Goal: Information Seeking & Learning: Find specific page/section

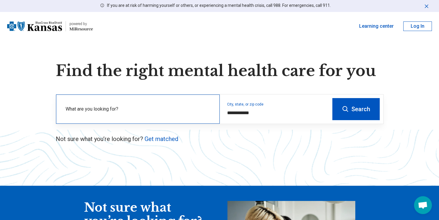
click at [140, 106] on label "What are you looking for?" at bounding box center [139, 109] width 147 height 7
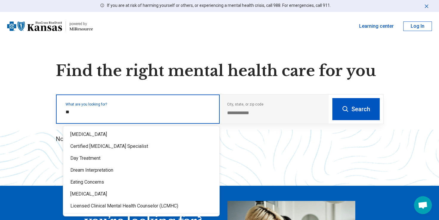
type input "*"
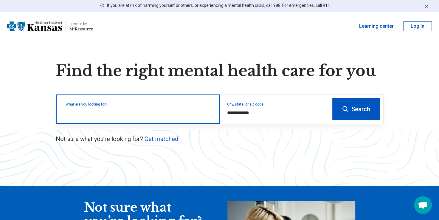
type input "*"
type input "**"
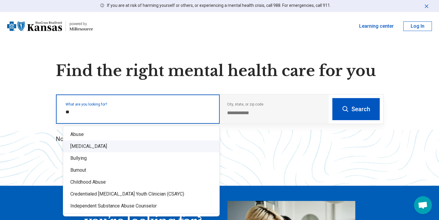
click at [92, 150] on div "[MEDICAL_DATA]" at bounding box center [141, 147] width 156 height 12
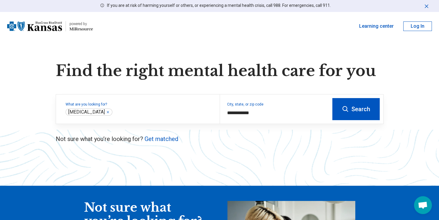
click at [356, 110] on button "Search" at bounding box center [356, 109] width 47 height 22
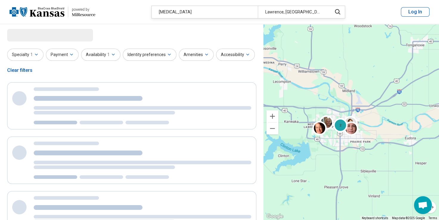
select select "***"
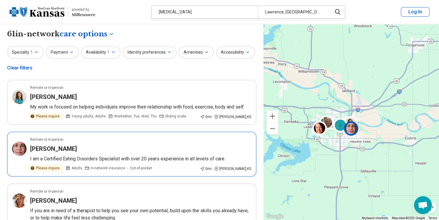
scroll to position [5, 0]
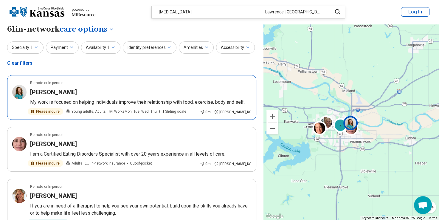
click at [57, 94] on h3 "Lindsy Rilinger" at bounding box center [53, 92] width 47 height 8
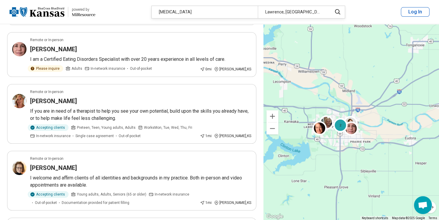
scroll to position [100, 0]
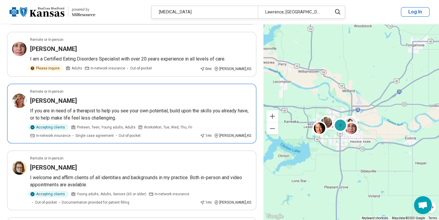
click at [51, 104] on h3 "Taylor Noble" at bounding box center [53, 101] width 47 height 8
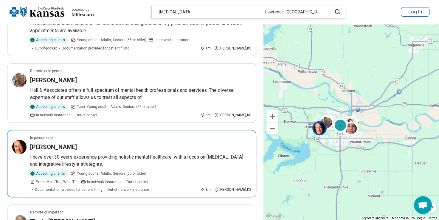
scroll to position [254, 0]
click at [143, 160] on p "I have over 30 years experience providing holistic mental healthcare, with a fo…" at bounding box center [140, 161] width 221 height 14
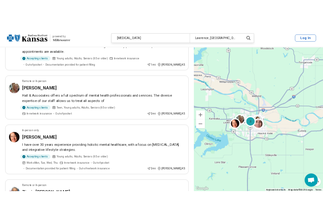
scroll to position [297, 0]
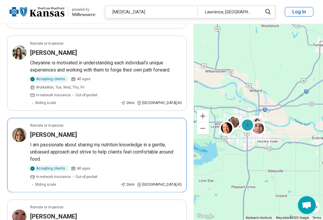
scroll to position [731, 0]
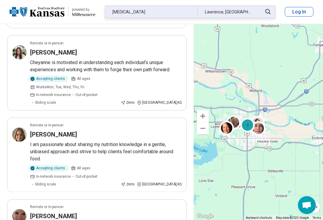
click at [155, 13] on div "Bulimia Nervosa" at bounding box center [151, 12] width 92 height 12
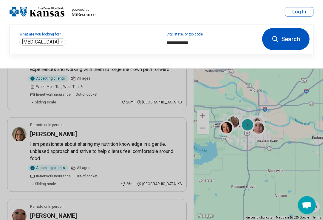
scroll to position [731, 0]
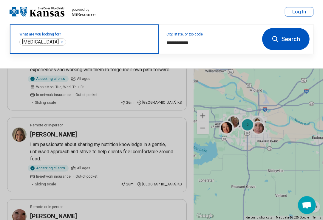
click at [61, 42] on icon "Remove" at bounding box center [62, 42] width 2 height 2
click at [64, 36] on label "What are you looking for?" at bounding box center [85, 35] width 132 height 4
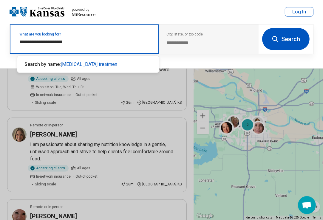
type input "**********"
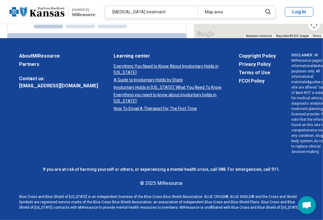
scroll to position [309, 0]
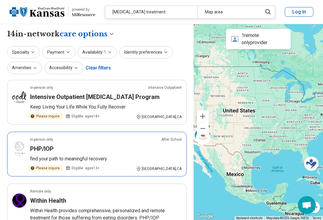
scroll to position [10, 0]
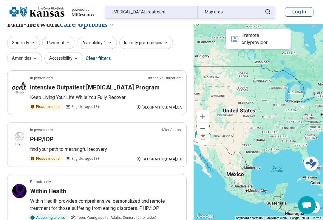
click at [227, 17] on div "Map area" at bounding box center [228, 12] width 61 height 12
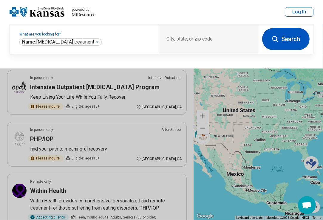
scroll to position [9, 0]
click at [207, 37] on div "City, state, or zip code" at bounding box center [209, 38] width 100 height 29
click at [166, 38] on div "City, state, or zip code" at bounding box center [209, 38] width 100 height 29
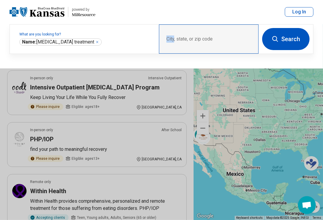
click at [166, 38] on div "City, state, or zip code" at bounding box center [209, 38] width 100 height 29
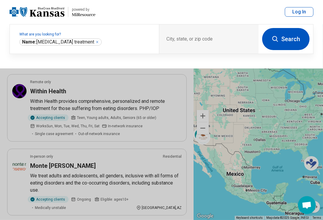
scroll to position [109, 0]
click at [167, 40] on div "City, state, or zip code" at bounding box center [209, 38] width 100 height 29
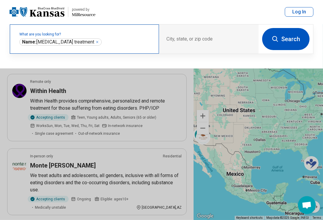
click at [119, 35] on label "What are you looking for?" at bounding box center [85, 35] width 132 height 4
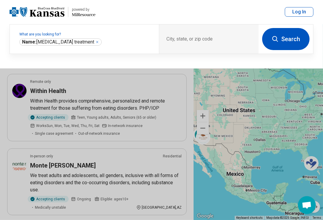
click at [286, 38] on button "Search" at bounding box center [285, 39] width 47 height 22
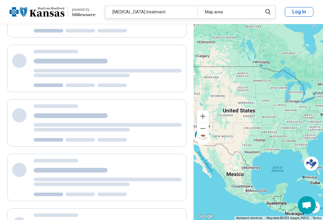
scroll to position [0, 0]
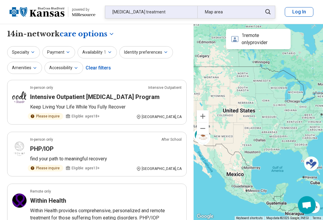
click at [220, 11] on div "Map area" at bounding box center [228, 12] width 61 height 12
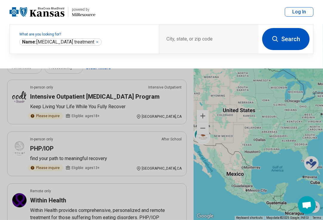
click at [286, 37] on button "Search" at bounding box center [285, 39] width 47 height 22
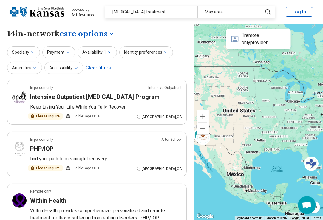
click at [251, 118] on div "2 2" at bounding box center [258, 122] width 129 height 196
click at [252, 119] on div "2 2" at bounding box center [258, 122] width 129 height 196
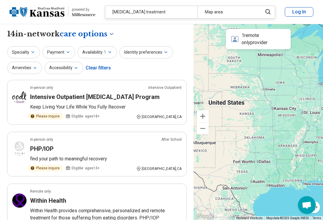
click at [252, 119] on div "2 2" at bounding box center [258, 122] width 129 height 196
click at [251, 41] on div "1 remote only provider" at bounding box center [258, 39] width 65 height 20
click at [108, 51] on icon "button" at bounding box center [109, 52] width 5 height 5
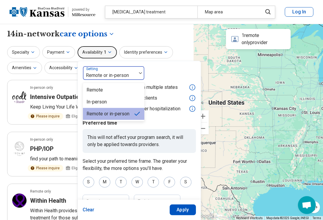
click at [138, 74] on div at bounding box center [141, 73] width 8 height 14
click at [125, 91] on div "Remote" at bounding box center [113, 90] width 61 height 12
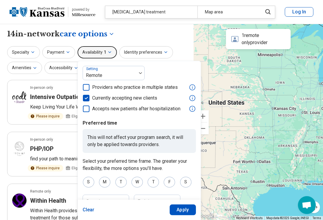
click at [178, 210] on button "Apply" at bounding box center [183, 210] width 27 height 11
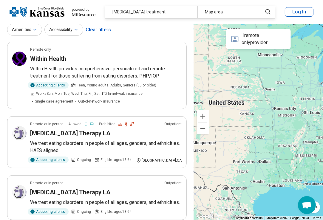
scroll to position [38, 0]
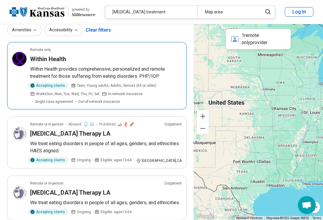
click at [129, 76] on p "Within Health provides comprehensive, personalized and remote treatment for tho…" at bounding box center [106, 73] width 152 height 14
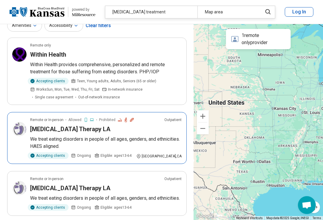
scroll to position [0, 0]
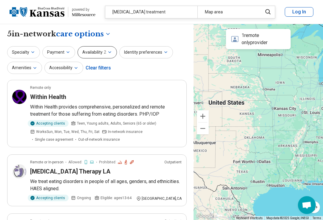
click at [107, 54] on icon "button" at bounding box center [109, 52] width 5 height 5
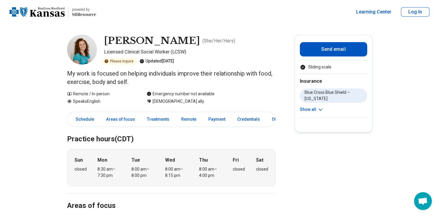
click at [85, 49] on img at bounding box center [82, 50] width 30 height 30
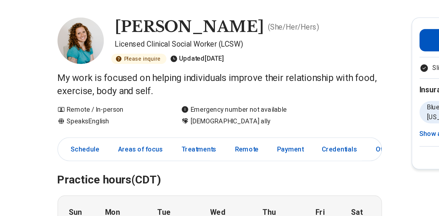
scroll to position [6, 0]
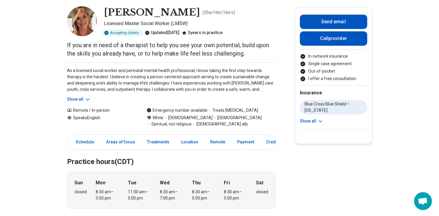
scroll to position [29, 0]
click at [77, 99] on button "Show all" at bounding box center [79, 99] width 24 height 6
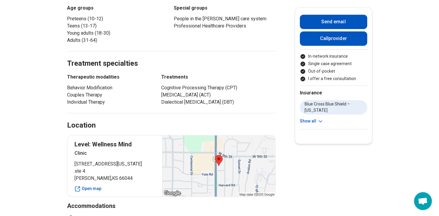
scroll to position [389, 0]
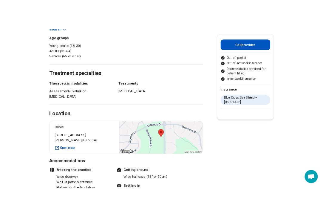
scroll to position [321, 0]
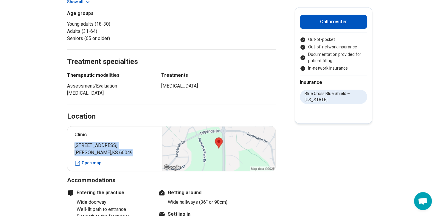
drag, startPoint x: 122, startPoint y: 155, endPoint x: 76, endPoint y: 148, distance: 45.8
click at [76, 149] on span "Lawrence , KS 66049" at bounding box center [115, 152] width 81 height 7
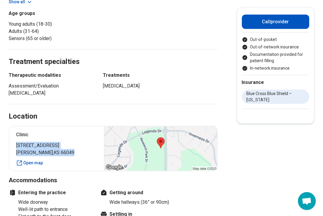
click at [51, 149] on span "Lawrence , KS 66049" at bounding box center [56, 152] width 81 height 7
click at [32, 162] on link "Open map" at bounding box center [56, 163] width 81 height 6
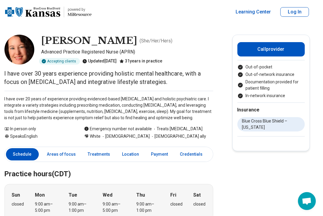
scroll to position [0, 4]
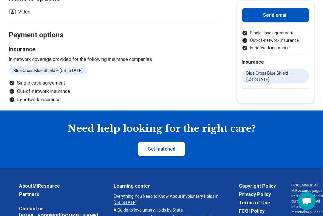
scroll to position [322, 0]
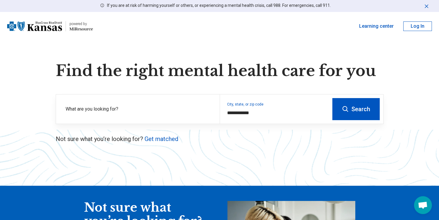
click at [430, 27] on button "Log In" at bounding box center [418, 26] width 29 height 10
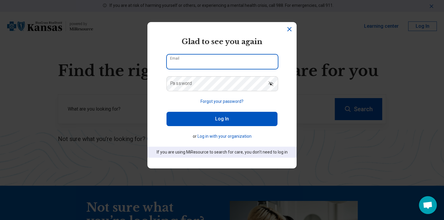
click at [215, 64] on input "Email" at bounding box center [222, 62] width 111 height 14
type input "**********"
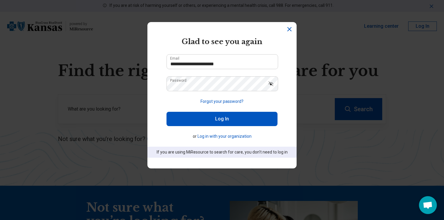
click at [218, 121] on button "Log In" at bounding box center [221, 119] width 111 height 14
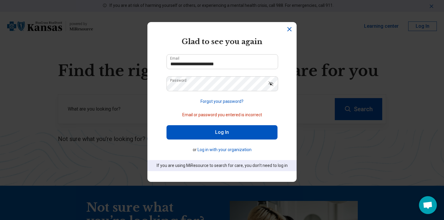
click at [286, 30] on icon "Dismiss" at bounding box center [289, 29] width 7 height 7
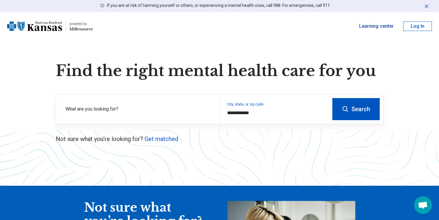
click at [382, 24] on link "Learning center" at bounding box center [377, 26] width 35 height 7
